Goal: Obtain resource: Download file/media

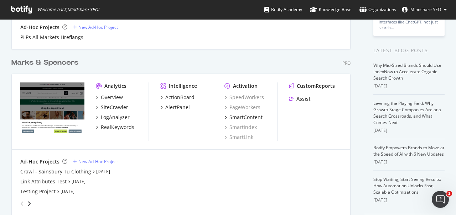
scroll to position [156, 0]
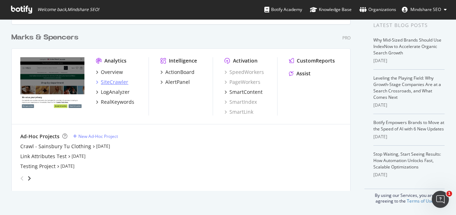
click at [119, 83] on div "SiteCrawler" at bounding box center [114, 82] width 27 height 7
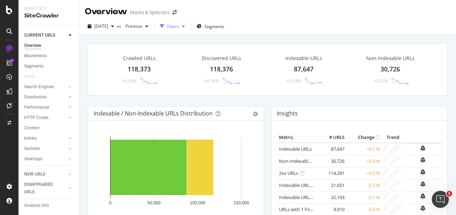
click at [188, 26] on div "button" at bounding box center [183, 26] width 9 height 4
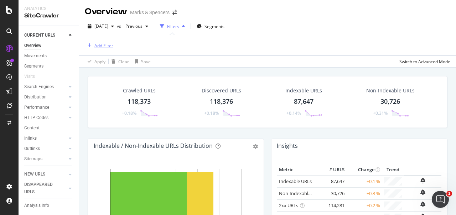
click at [111, 44] on div "Add Filter" at bounding box center [103, 46] width 19 height 6
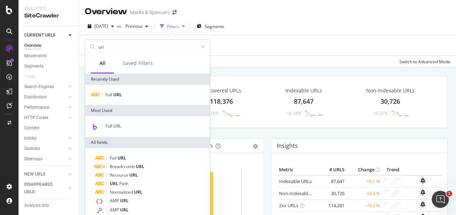
type input "url"
click at [153, 89] on div "Full URL" at bounding box center [147, 95] width 125 height 20
click at [152, 91] on div "Full URL" at bounding box center [148, 95] width 122 height 9
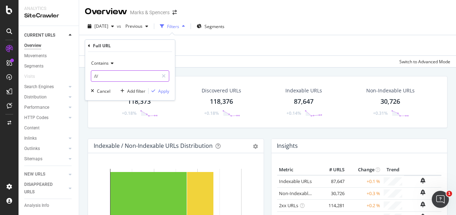
click at [138, 74] on input "/l/" at bounding box center [124, 76] width 67 height 11
type input "knee-length"
click at [158, 89] on div "Apply" at bounding box center [163, 91] width 11 height 6
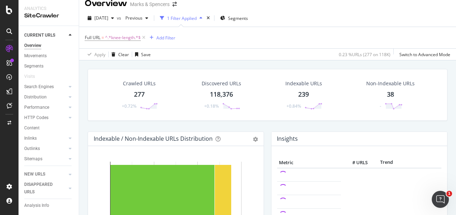
scroll to position [23, 0]
click at [144, 91] on div "277" at bounding box center [139, 94] width 11 height 9
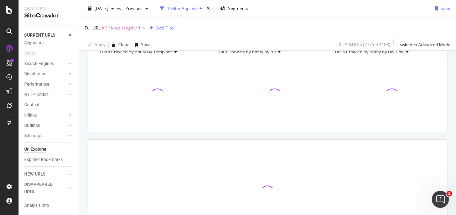
scroll to position [40, 0]
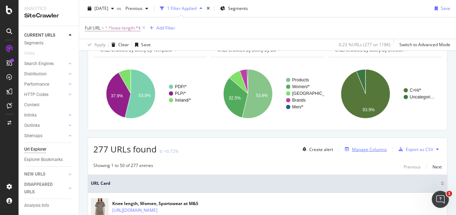
click at [354, 152] on div "Manage Columns" at bounding box center [369, 150] width 35 height 6
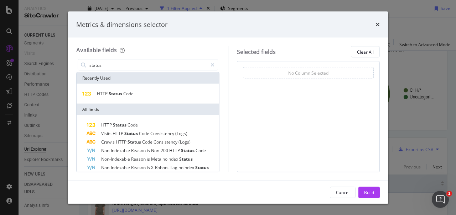
type input "status"
click at [155, 88] on div "HTTP Status Code" at bounding box center [148, 94] width 142 height 20
click at [155, 96] on div "HTTP Status Code" at bounding box center [148, 94] width 140 height 9
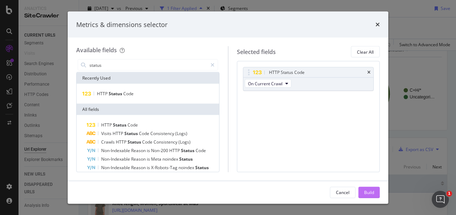
click at [373, 194] on div "Build" at bounding box center [369, 192] width 10 height 6
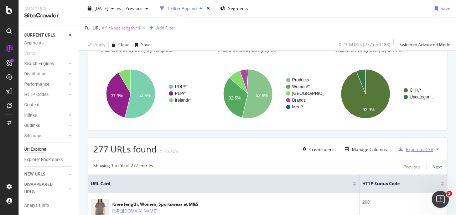
click at [423, 150] on div "Export as CSV" at bounding box center [419, 150] width 27 height 6
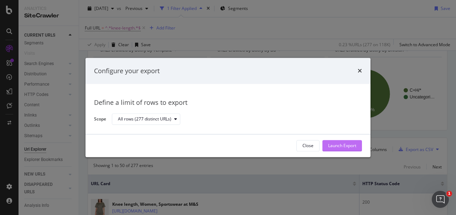
click at [354, 146] on div "Launch Export" at bounding box center [342, 146] width 28 height 6
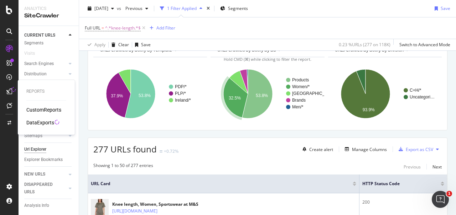
click at [8, 93] on icon at bounding box center [9, 92] width 6 height 6
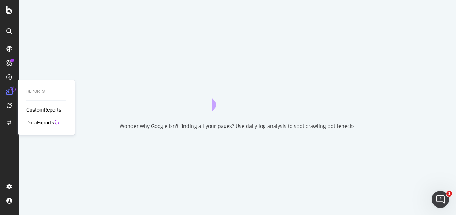
click at [38, 123] on div "DataExports" at bounding box center [40, 122] width 28 height 7
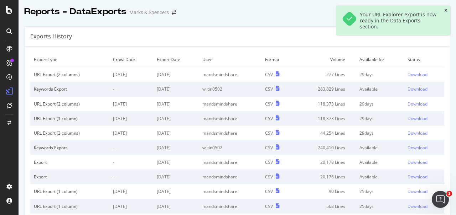
click at [447, 11] on icon "close toast" at bounding box center [445, 11] width 3 height 4
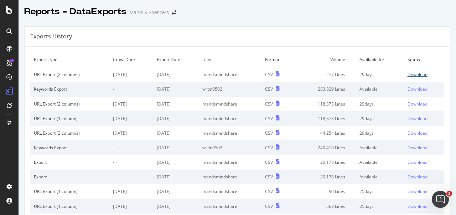
click at [414, 73] on div "Download" at bounding box center [417, 75] width 20 height 6
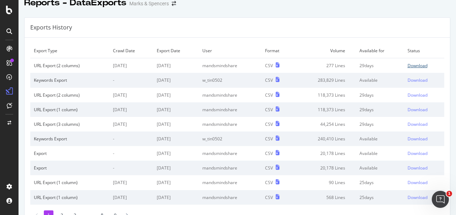
scroll to position [10, 0]
